Goal: Task Accomplishment & Management: Manage account settings

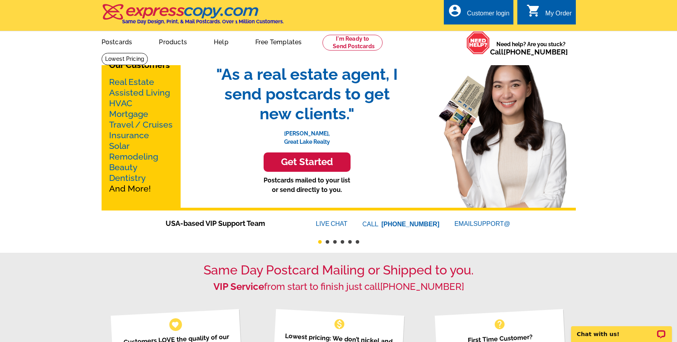
click at [486, 14] on div "Customer login" at bounding box center [488, 15] width 43 height 11
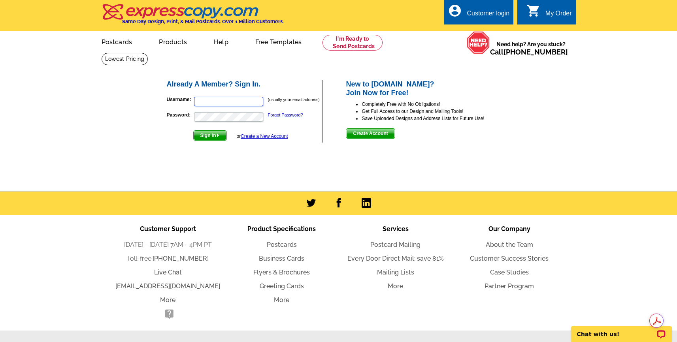
type input "[EMAIL_ADDRESS][DOMAIN_NAME]"
click at [217, 135] on img "submit" at bounding box center [218, 136] width 4 height 4
